Goal: Task Accomplishment & Management: Manage account settings

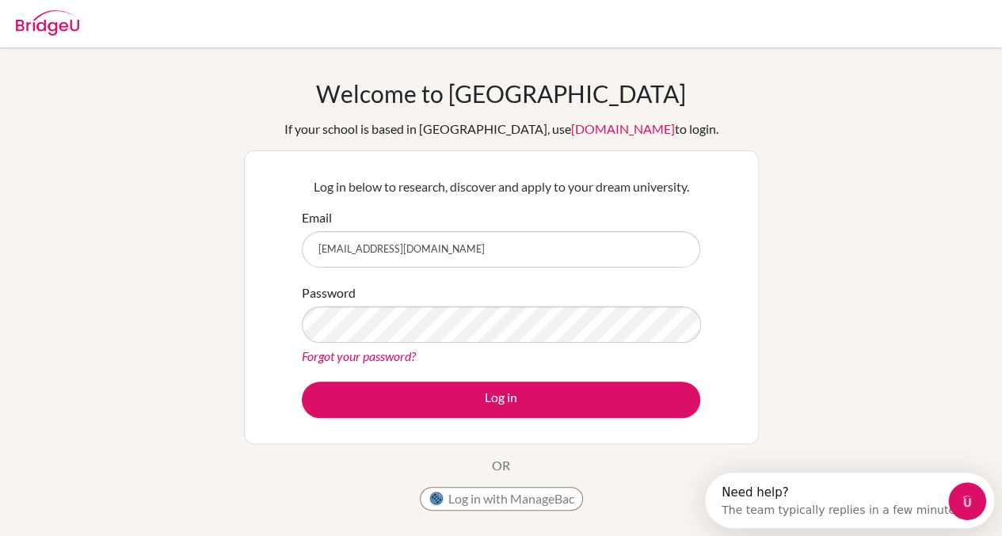
click at [302, 382] on button "Log in" at bounding box center [501, 400] width 398 height 36
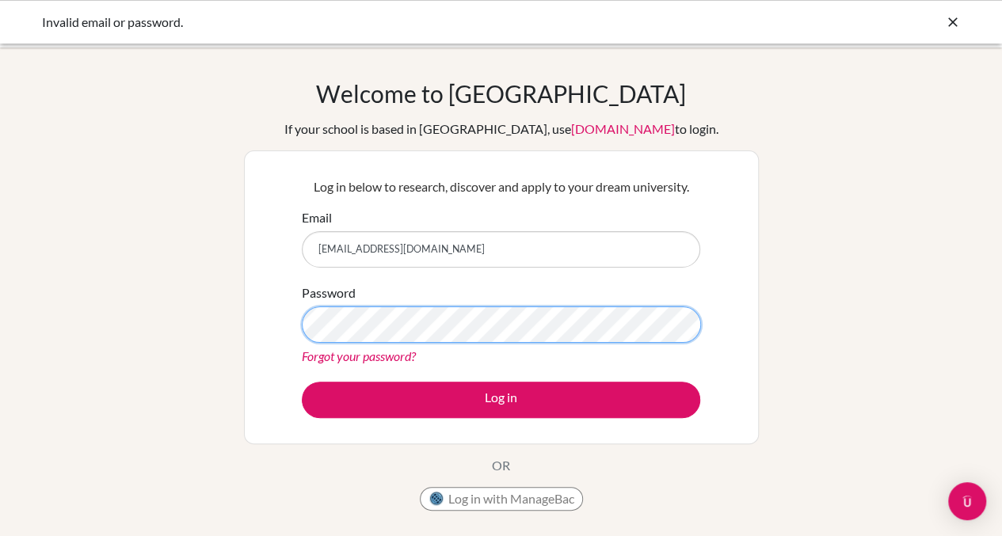
click at [302, 382] on button "Log in" at bounding box center [501, 400] width 398 height 36
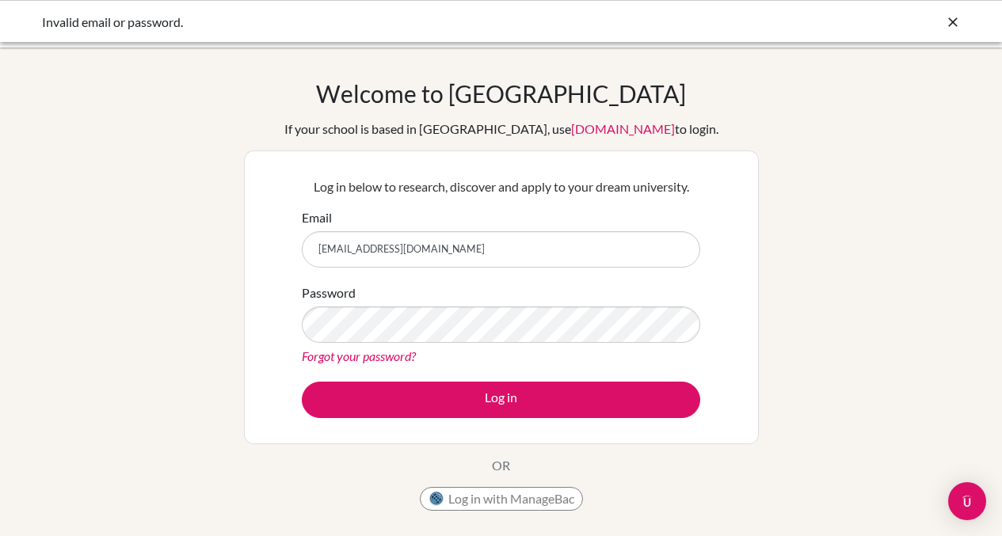
click at [531, 410] on button "Log in" at bounding box center [501, 400] width 398 height 36
click at [302, 382] on button "Log in" at bounding box center [501, 400] width 398 height 36
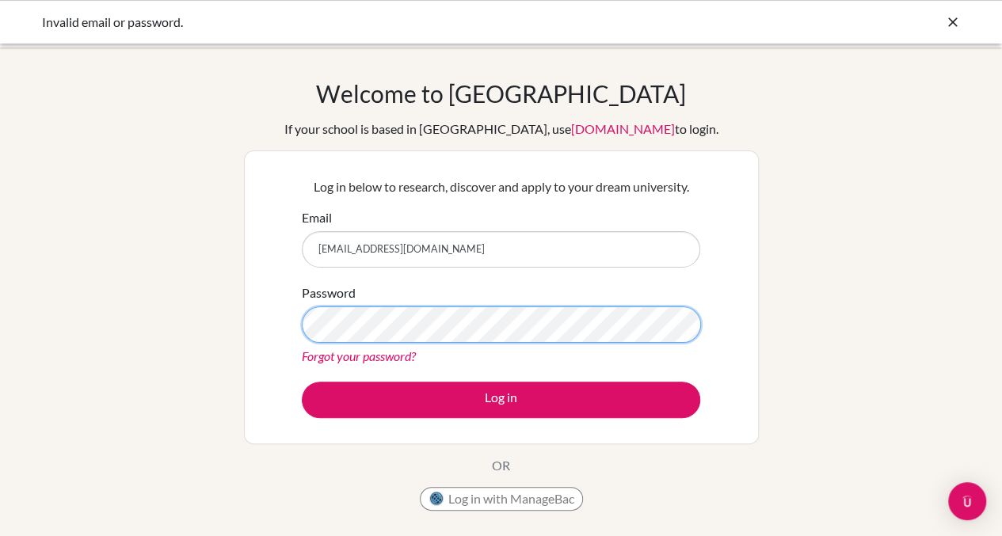
click at [302, 382] on button "Log in" at bounding box center [501, 400] width 398 height 36
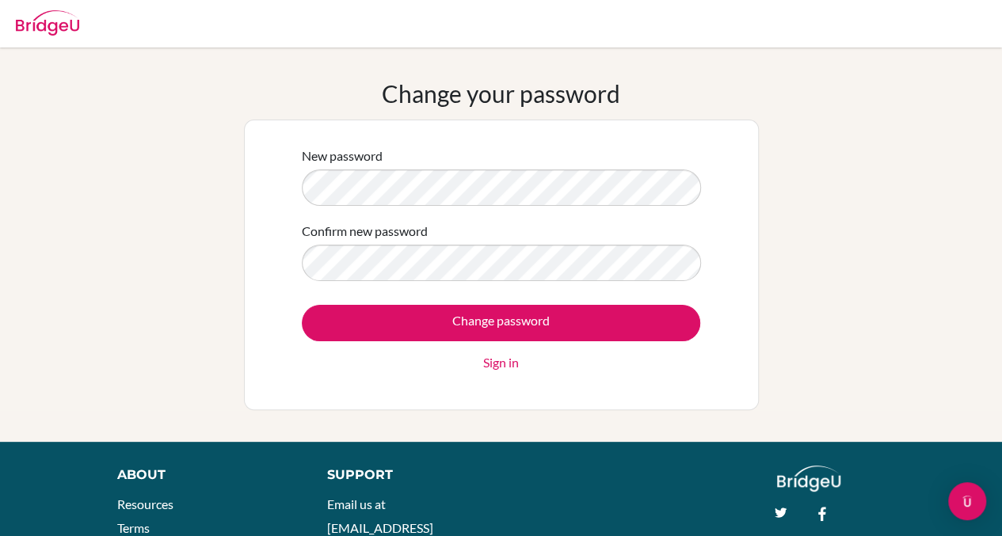
click at [302, 305] on input "Change password" at bounding box center [501, 323] width 398 height 36
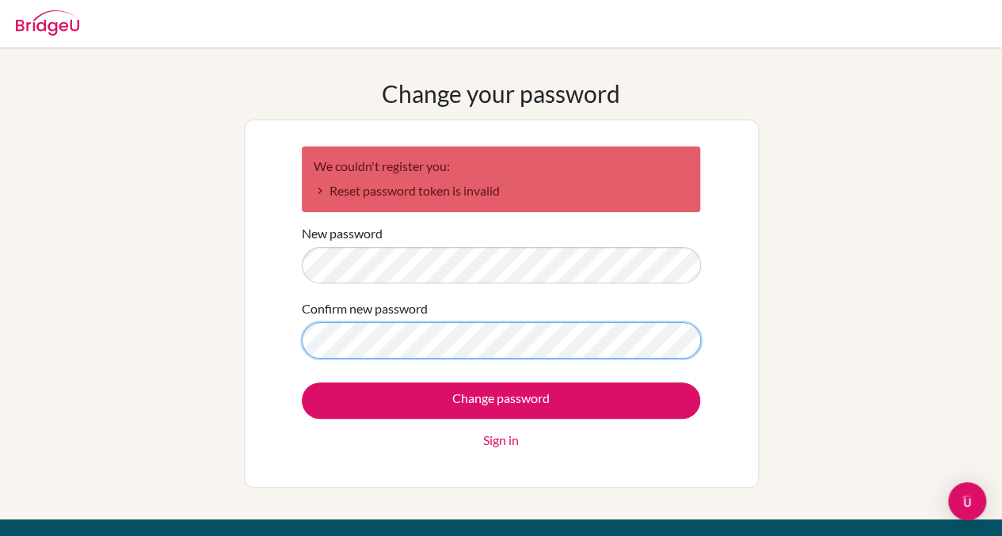
click at [302, 383] on input "Change password" at bounding box center [501, 401] width 398 height 36
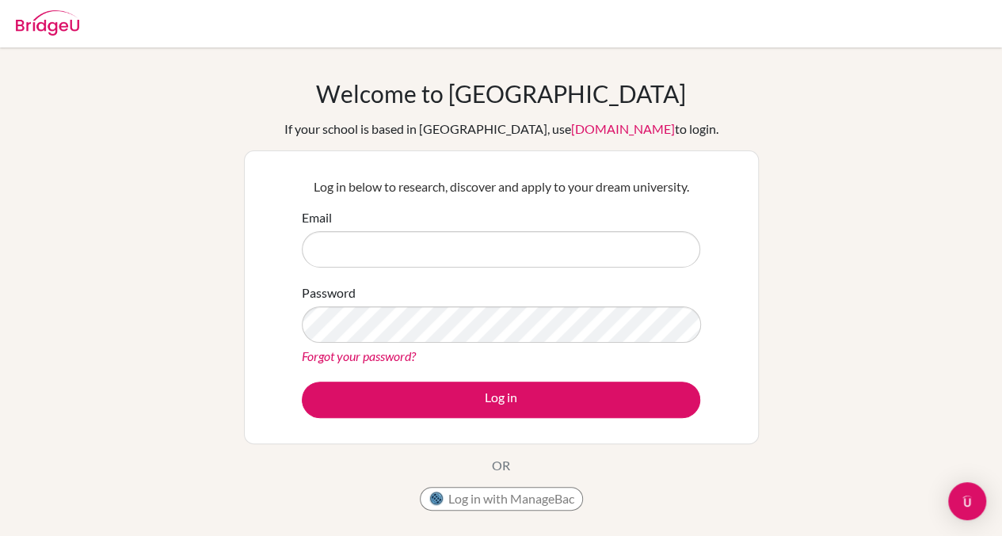
type input "yerkin04241125@gmail.com"
click at [377, 302] on div "Password Forgot your password?" at bounding box center [501, 325] width 398 height 82
click at [368, 356] on link "Forgot your password?" at bounding box center [359, 356] width 114 height 15
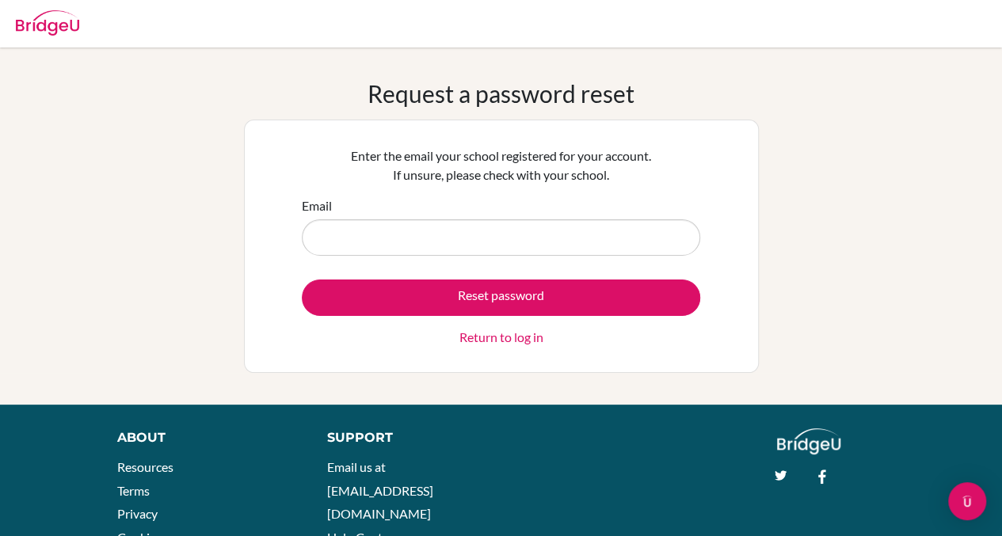
click at [345, 242] on input "Email" at bounding box center [501, 237] width 398 height 36
type input "[EMAIL_ADDRESS][DOMAIN_NAME]"
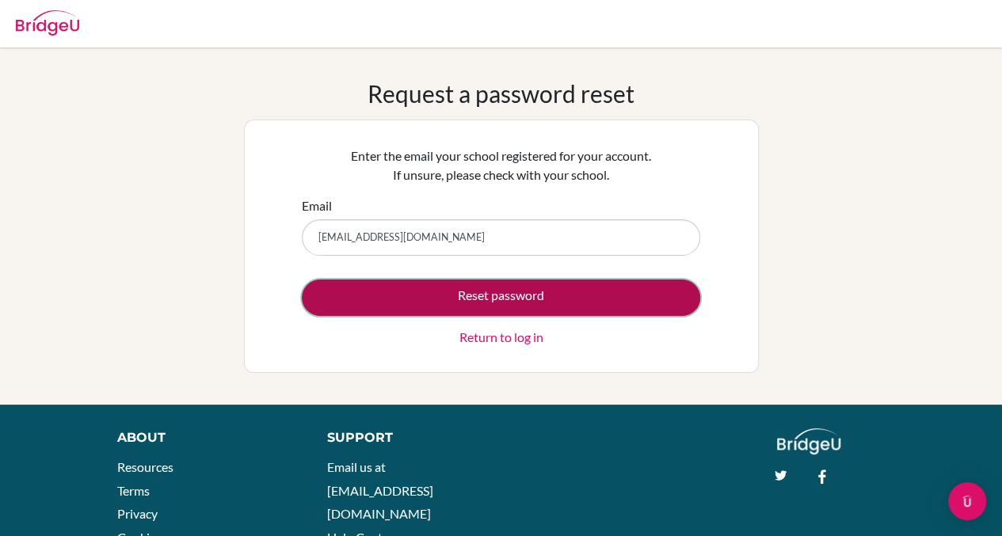
click at [364, 307] on button "Reset password" at bounding box center [501, 298] width 398 height 36
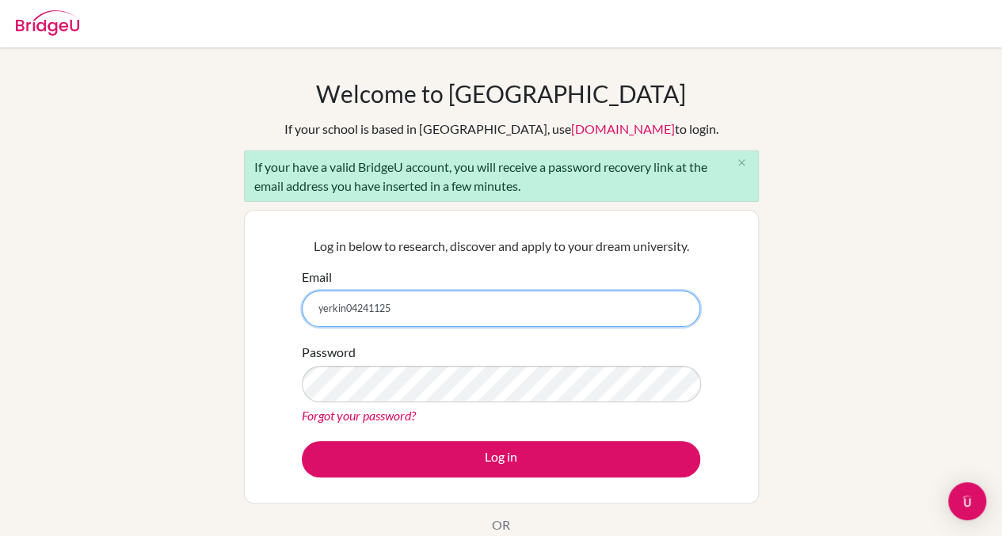
type input "yerkin04241125@gmail.com"
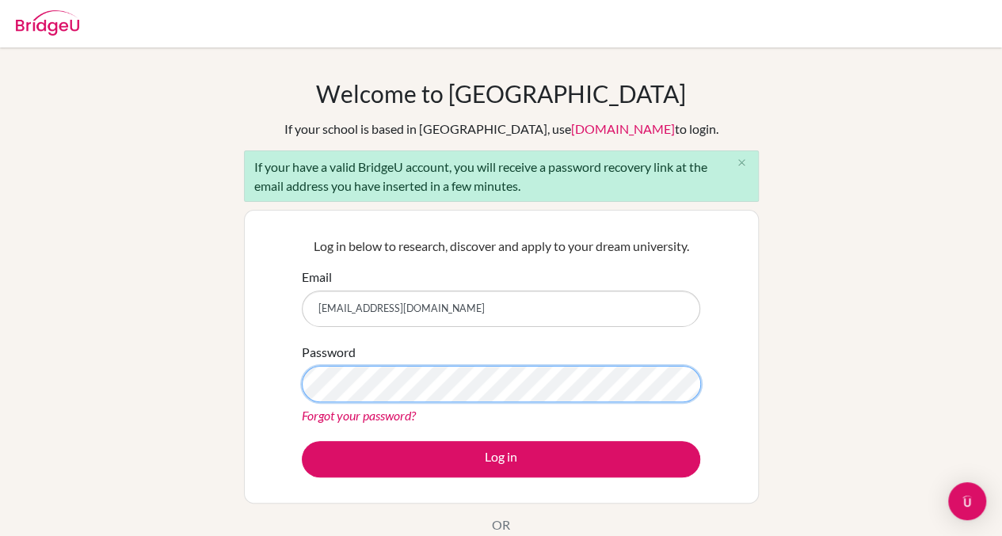
click at [302, 441] on button "Log in" at bounding box center [501, 459] width 398 height 36
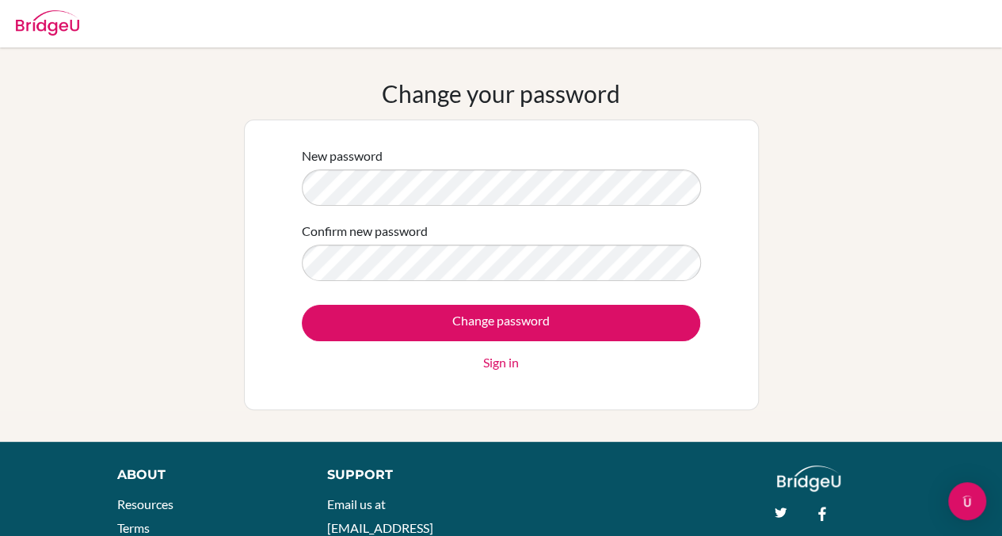
click at [302, 305] on input "Change password" at bounding box center [501, 323] width 398 height 36
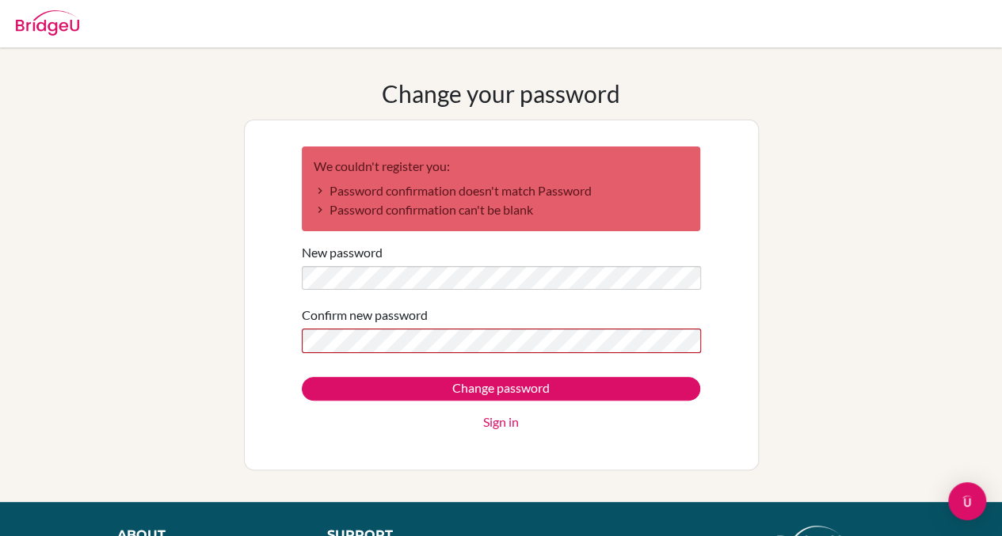
click at [434, 342] on form "We couldn't register you: Password confirmation doesn't match Password Password…" at bounding box center [501, 290] width 398 height 286
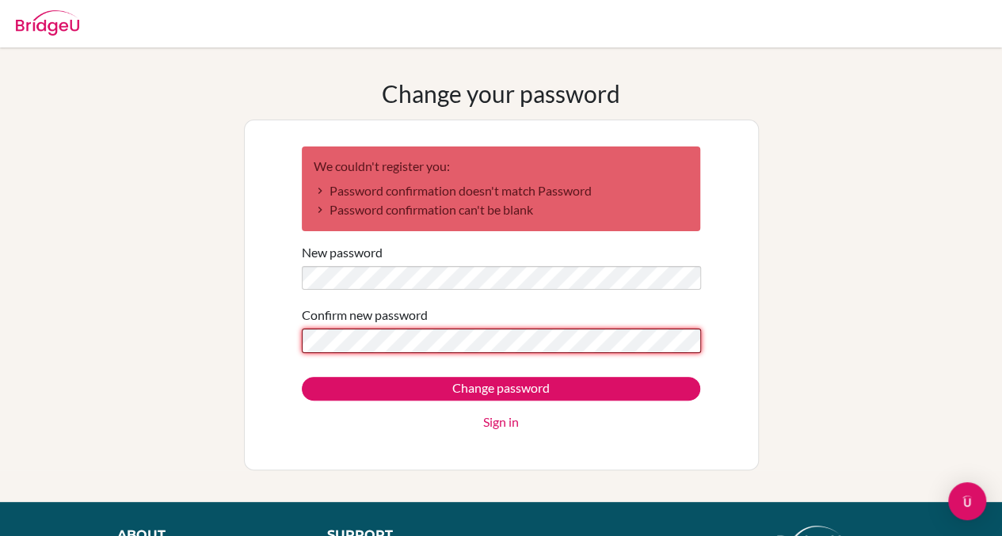
click at [302, 377] on input "Change password" at bounding box center [501, 389] width 398 height 24
